Goal: Task Accomplishment & Management: Complete application form

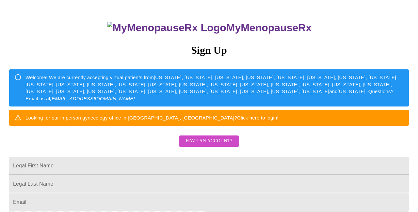
scroll to position [45, 0]
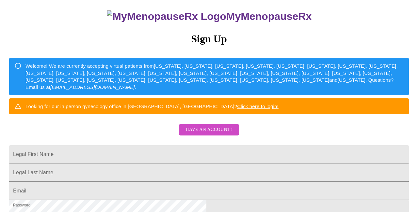
click at [222, 134] on span "Have an account?" at bounding box center [208, 130] width 47 height 8
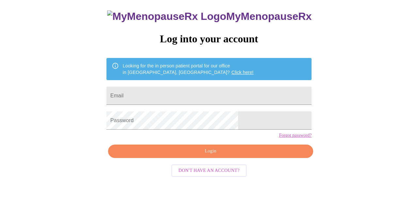
scroll to position [23, 0]
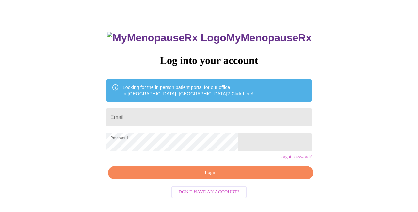
click at [212, 111] on input "Email" at bounding box center [208, 117] width 205 height 18
type input "[EMAIL_ADDRESS][DOMAIN_NAME]"
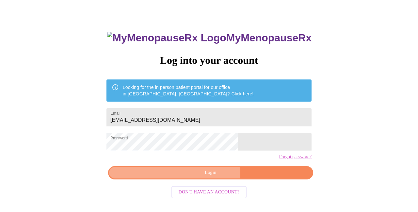
click at [196, 177] on span "Login" at bounding box center [210, 173] width 190 height 8
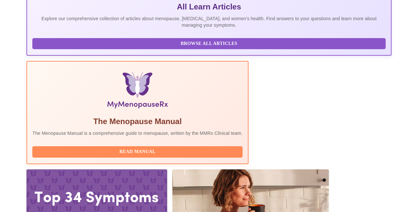
scroll to position [167, 0]
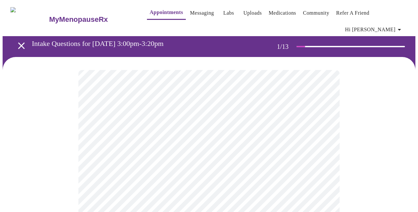
scroll to position [3, 0]
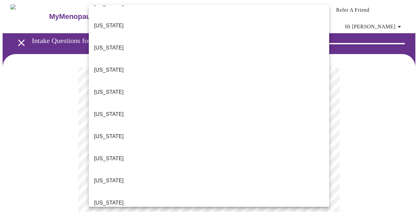
scroll to position [41, 0]
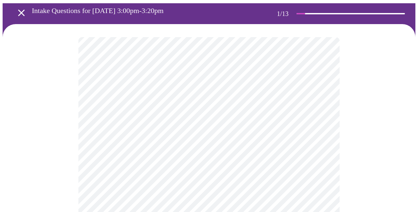
scroll to position [35, 0]
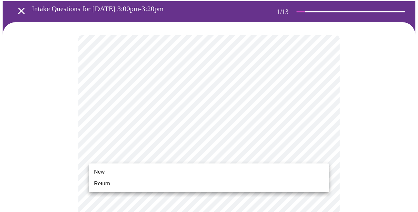
click at [147, 178] on li "New" at bounding box center [209, 172] width 240 height 12
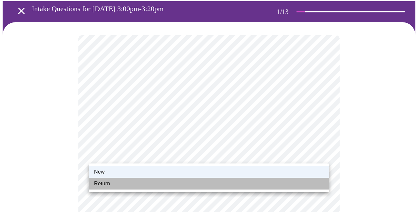
click at [142, 183] on li "Return" at bounding box center [209, 184] width 240 height 12
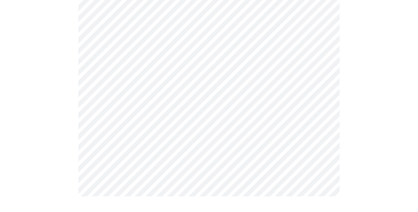
scroll to position [0, 0]
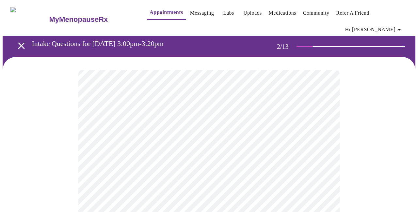
click at [226, 132] on body "MyMenopauseRx Appointments Messaging Labs Uploads Medications Community Refer a…" at bounding box center [209, 203] width 412 height 401
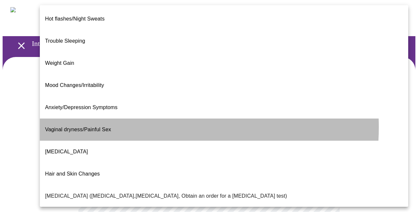
click at [141, 119] on li "Vaginal dryness/Painful Sex" at bounding box center [224, 130] width 368 height 22
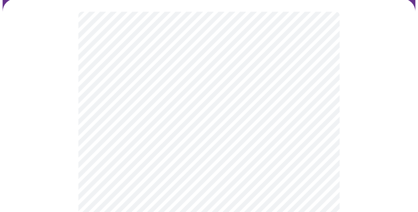
scroll to position [60, 0]
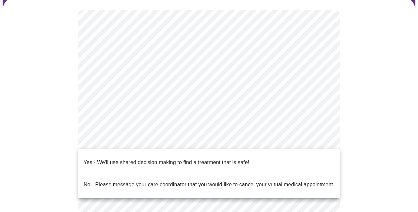
click at [123, 143] on body "MyMenopauseRx Appointments Messaging Labs Uploads Medications Community Refer a…" at bounding box center [209, 141] width 412 height 397
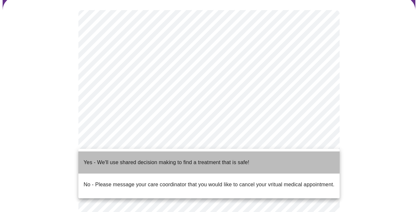
click at [120, 159] on p "Yes - We'll use shared decision making to find a treatment that is safe!" at bounding box center [166, 163] width 165 height 8
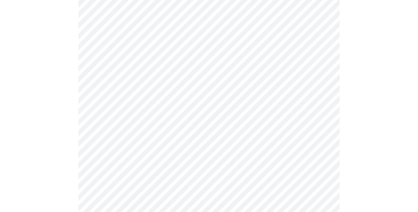
scroll to position [0, 0]
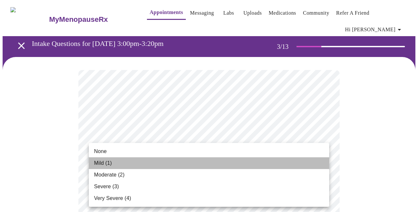
click at [258, 161] on li "Mild (1)" at bounding box center [209, 164] width 240 height 12
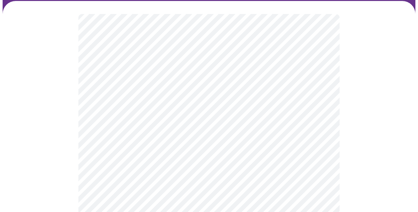
scroll to position [57, 0]
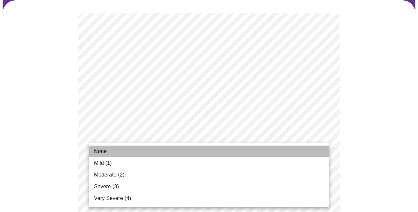
click at [258, 150] on li "None" at bounding box center [209, 152] width 240 height 12
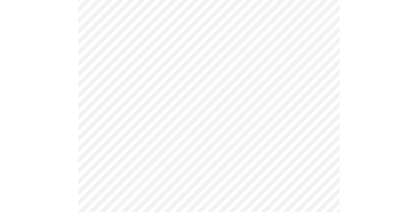
scroll to position [100, 0]
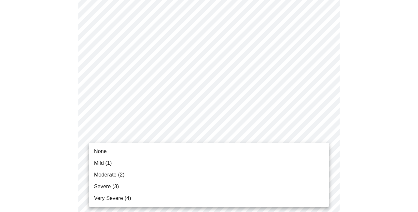
click at [246, 173] on li "Moderate (2)" at bounding box center [209, 175] width 240 height 12
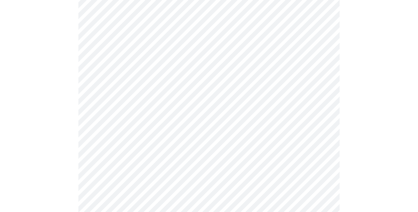
scroll to position [155, 0]
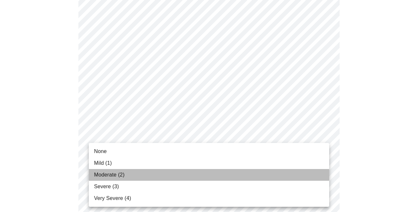
click at [234, 175] on li "Moderate (2)" at bounding box center [209, 175] width 240 height 12
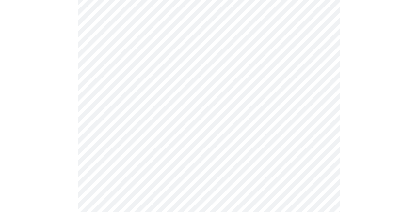
scroll to position [180, 0]
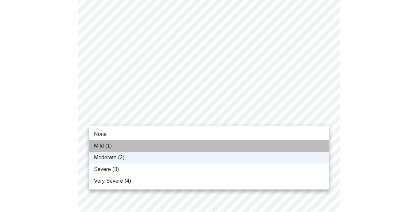
click at [220, 146] on li "Mild (1)" at bounding box center [209, 146] width 240 height 12
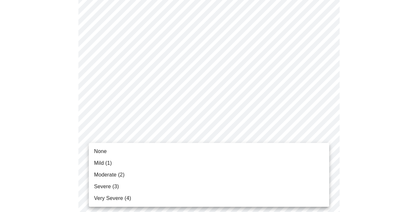
click at [205, 175] on li "Moderate (2)" at bounding box center [209, 175] width 240 height 12
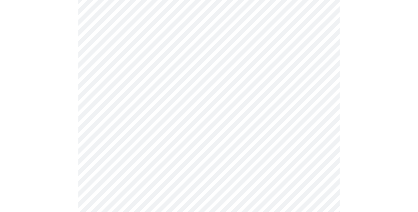
scroll to position [217, 0]
click at [219, 117] on body "MyMenopauseRx Appointments Messaging Labs Uploads Medications Community Refer a…" at bounding box center [209, 200] width 412 height 831
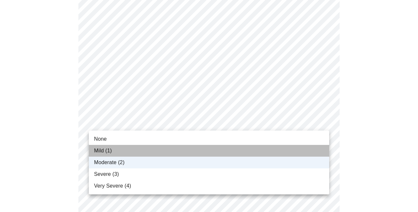
click at [181, 146] on li "Mild (1)" at bounding box center [209, 151] width 240 height 12
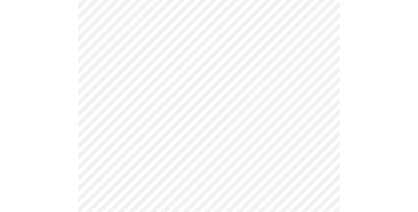
click at [174, 168] on body "MyMenopauseRx Appointments Messaging Labs Uploads Medications Community Refer a…" at bounding box center [209, 200] width 412 height 831
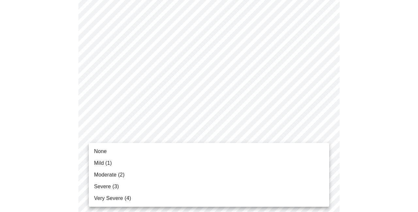
click at [174, 173] on li "Moderate (2)" at bounding box center [209, 175] width 240 height 12
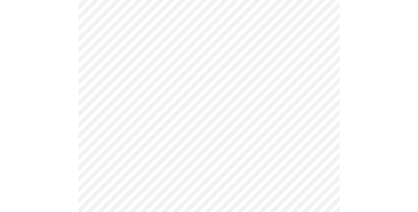
scroll to position [261, 0]
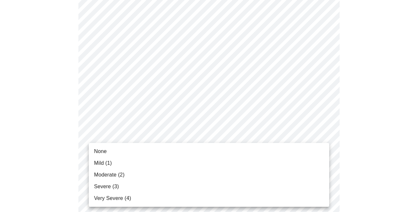
click at [172, 177] on body "MyMenopauseRx Appointments Messaging Labs Uploads Medications Community Refer a…" at bounding box center [209, 153] width 412 height 822
click at [174, 164] on li "Mild (1)" at bounding box center [209, 164] width 240 height 12
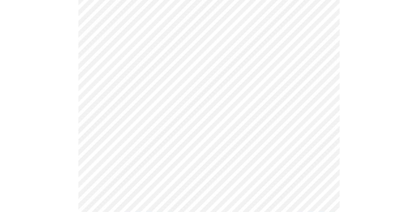
scroll to position [311, 0]
click at [170, 176] on body "MyMenopauseRx Appointments Messaging Labs Uploads Medications Community Refer a…" at bounding box center [209, 98] width 412 height 813
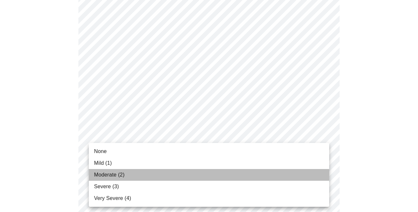
click at [167, 178] on li "Moderate (2)" at bounding box center [209, 175] width 240 height 12
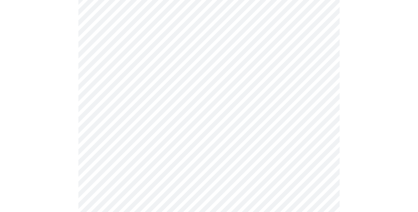
scroll to position [374, 0]
click at [172, 161] on body "MyMenopauseRx Appointments Messaging Labs Uploads Medications Community Refer a…" at bounding box center [209, 30] width 412 height 804
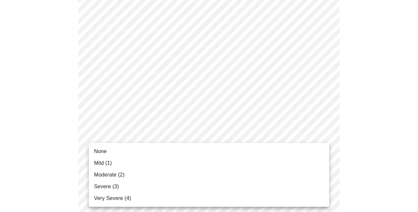
click at [169, 172] on li "Moderate (2)" at bounding box center [209, 175] width 240 height 12
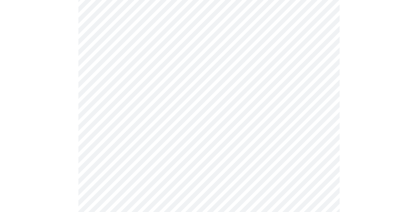
scroll to position [417, 0]
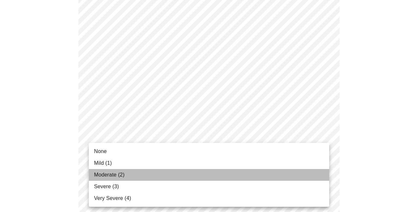
click at [169, 171] on li "Moderate (2)" at bounding box center [209, 175] width 240 height 12
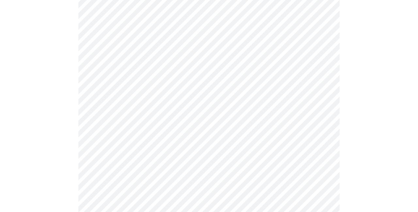
scroll to position [460, 0]
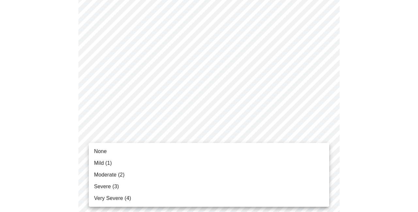
click at [169, 165] on li "Mild (1)" at bounding box center [209, 164] width 240 height 12
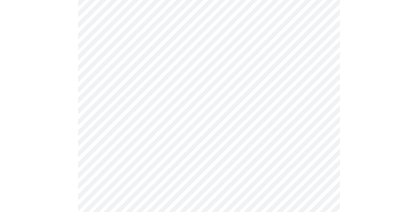
scroll to position [258, 0]
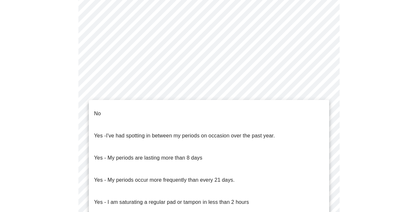
click at [274, 118] on body "MyMenopauseRx Appointments Messaging Labs Uploads Medications Community Refer a…" at bounding box center [209, 58] width 412 height 627
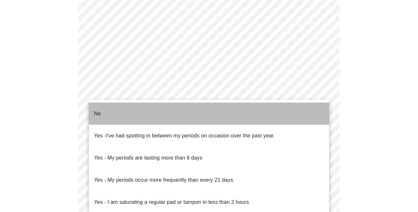
click at [268, 115] on li "No" at bounding box center [209, 114] width 240 height 22
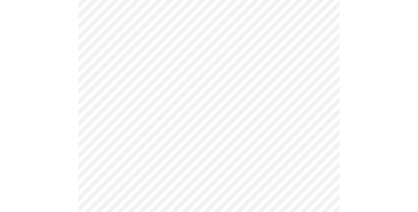
scroll to position [273, 0]
click at [256, 146] on body "MyMenopauseRx Appointments Messaging Labs Uploads Medications Community Refer a…" at bounding box center [209, 41] width 412 height 623
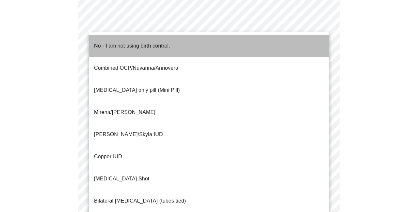
click at [270, 49] on li "No - I am not using birth control." at bounding box center [209, 46] width 240 height 22
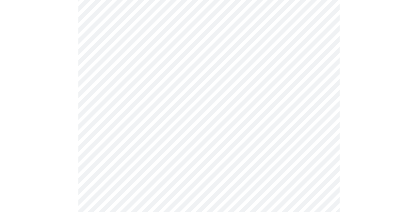
scroll to position [302, 0]
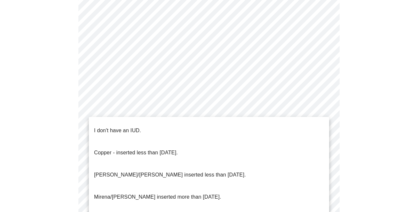
click at [233, 161] on body "MyMenopauseRx Appointments Messaging Labs Uploads Medications Community Refer a…" at bounding box center [209, 10] width 412 height 619
click at [237, 131] on li "I don't have an IUD." at bounding box center [209, 131] width 240 height 22
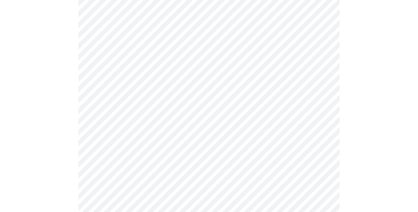
scroll to position [339, 0]
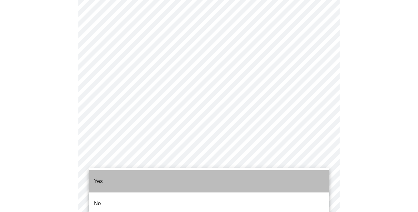
click at [221, 178] on li "Yes" at bounding box center [209, 182] width 240 height 22
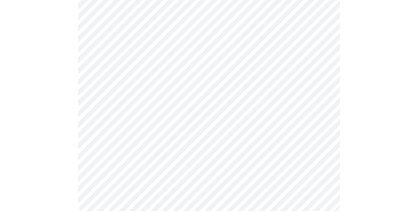
scroll to position [0, 0]
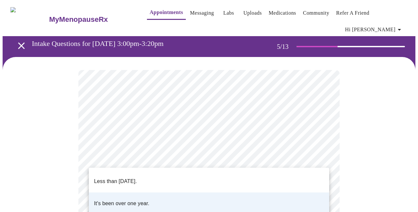
click at [241, 172] on li "Less than [DATE]." at bounding box center [209, 182] width 240 height 22
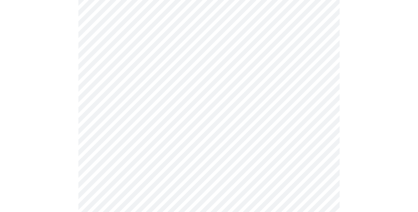
scroll to position [1688, 0]
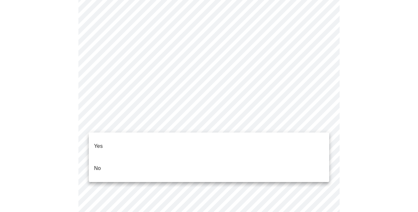
click at [145, 158] on li "No" at bounding box center [209, 169] width 240 height 22
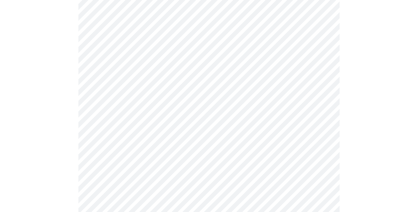
scroll to position [1735, 0]
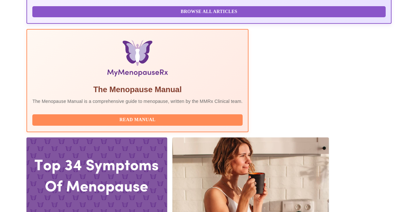
scroll to position [188, 0]
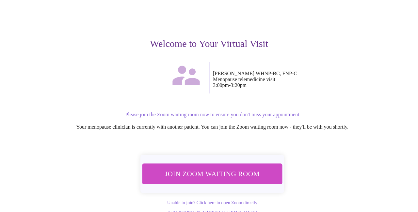
scroll to position [56, 0]
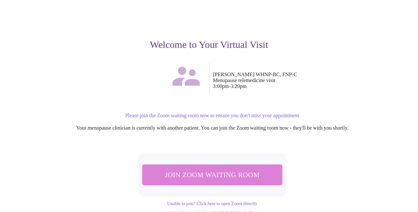
click at [252, 169] on span "Join Zoom Waiting Room" at bounding box center [211, 175] width 123 height 12
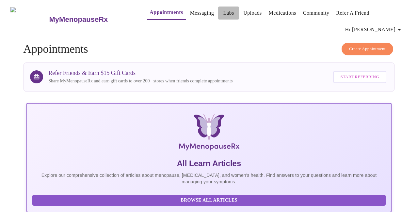
click at [223, 16] on link "Labs" at bounding box center [228, 12] width 11 height 9
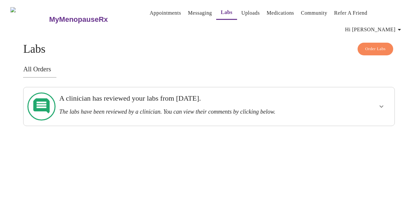
click at [378, 99] on button "show more" at bounding box center [381, 107] width 16 height 16
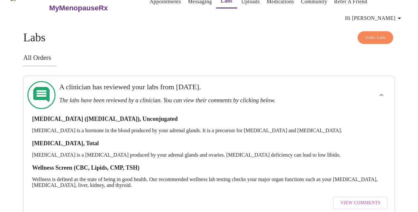
scroll to position [12, 0]
click at [367, 199] on span "View Comments" at bounding box center [360, 203] width 40 height 8
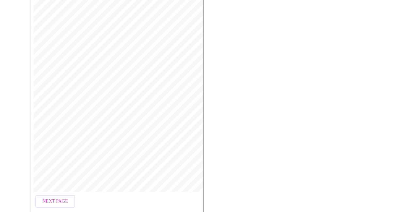
scroll to position [123, 0]
click at [53, 175] on span "Next Page" at bounding box center [54, 179] width 25 height 8
click at [103, 190] on span "Next Page" at bounding box center [108, 194] width 25 height 8
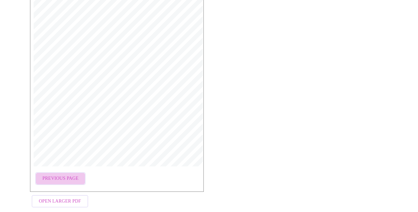
click at [77, 173] on button "Previous Page" at bounding box center [60, 179] width 50 height 13
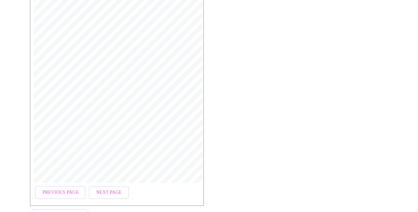
scroll to position [109, 0]
click at [70, 189] on span "Previous Page" at bounding box center [60, 193] width 36 height 8
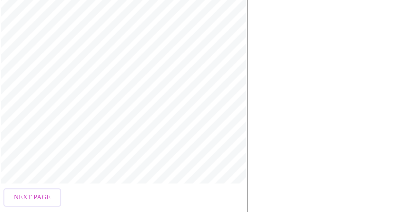
scroll to position [123, 0]
